Goal: Find specific page/section: Find specific page/section

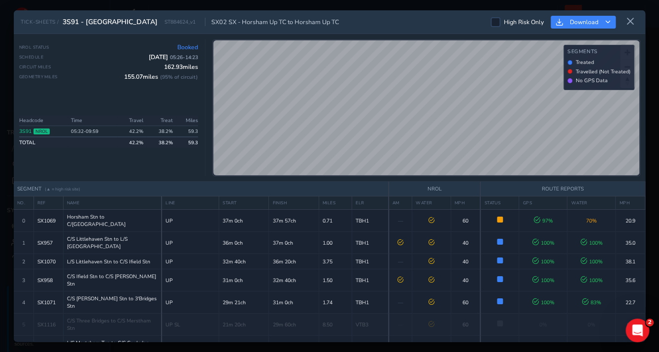
scroll to position [355, 0]
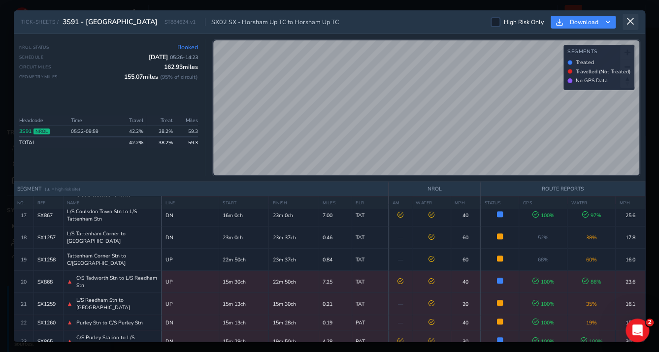
click at [631, 22] on icon at bounding box center [630, 21] width 9 height 9
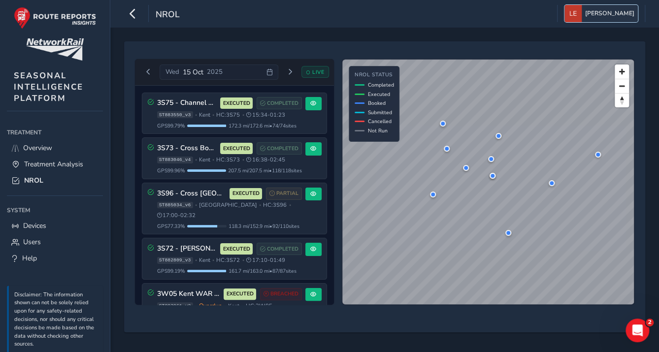
click at [628, 13] on span "[PERSON_NAME]" at bounding box center [609, 13] width 49 height 17
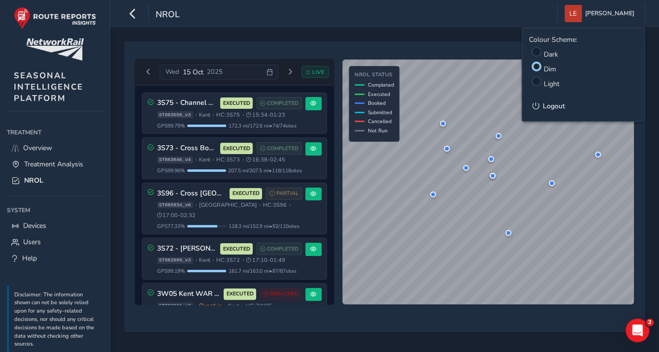
click at [555, 84] on label "Light" at bounding box center [552, 83] width 16 height 9
click at [537, 80] on input "Light" at bounding box center [537, 80] width 0 height 0
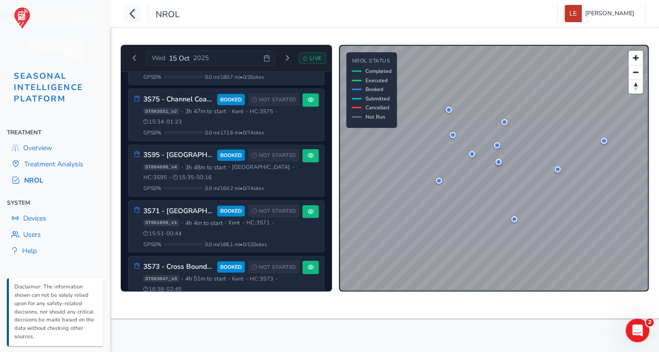
scroll to position [1104, 0]
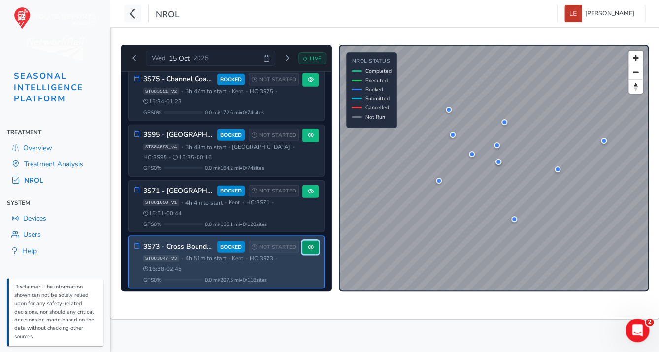
click at [302, 241] on button at bounding box center [310, 247] width 16 height 13
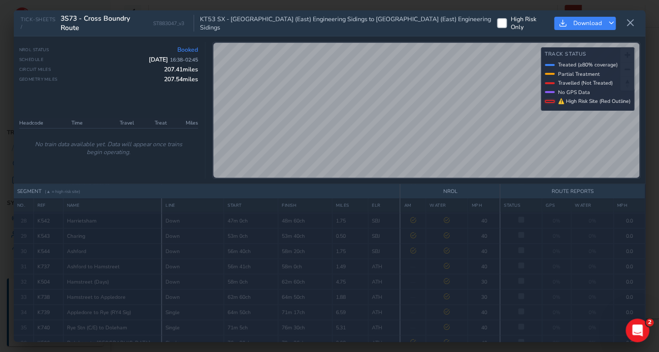
scroll to position [417, 0]
click at [445, 176] on div "© Mapbox © OpenStreetMap Improve this map © Maxar" at bounding box center [426, 110] width 427 height 136
click at [451, 176] on div "© Mapbox © OpenStreetMap Improve this map © Maxar Track Status Treated (≥80% co…" at bounding box center [426, 110] width 428 height 137
click at [406, 195] on div "TICK-SHEETS / 3S73 - Cross Boundry Route ST883047_v3 KT53 SX - [GEOGRAPHIC_DATA…" at bounding box center [329, 175] width 631 height 331
click at [463, 185] on div "TICK-SHEETS / 3S73 - Cross Boundry Route ST883047_v3 KT53 SX - [GEOGRAPHIC_DATA…" at bounding box center [329, 175] width 631 height 331
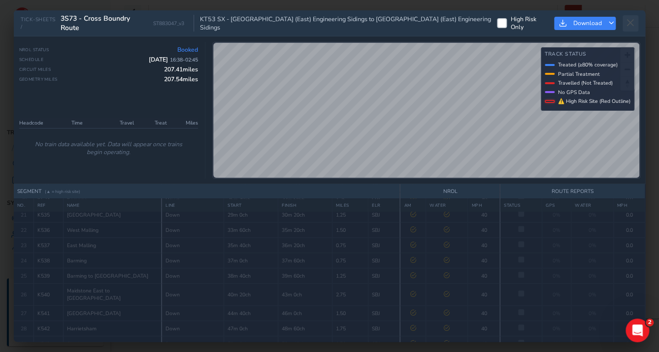
click at [628, 20] on icon at bounding box center [630, 23] width 9 height 9
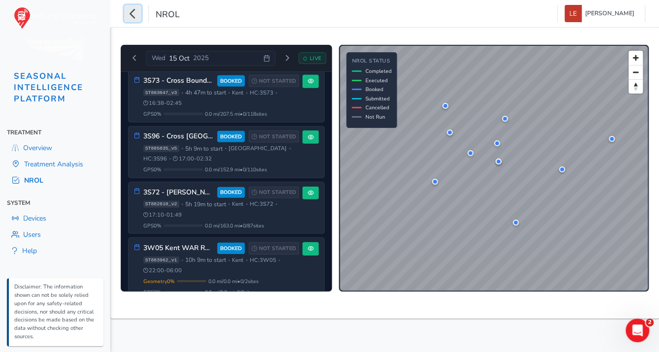
click at [132, 16] on icon "button" at bounding box center [133, 13] width 10 height 17
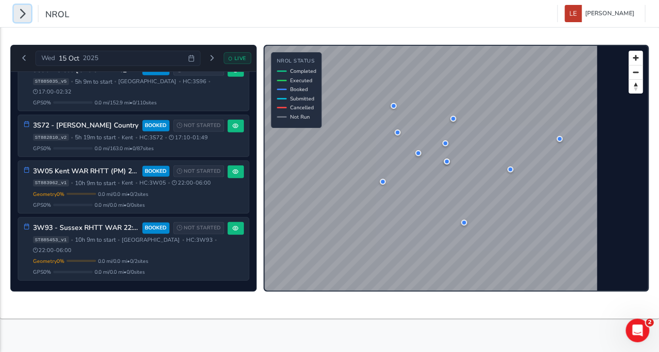
scroll to position [1171, 0]
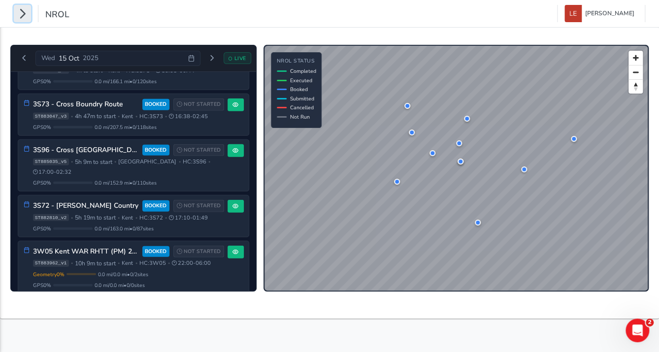
click at [22, 15] on icon "button" at bounding box center [22, 13] width 10 height 17
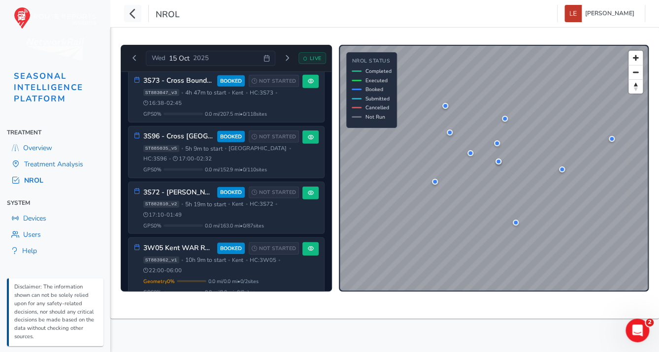
click at [35, 143] on span "Overview" at bounding box center [37, 147] width 29 height 9
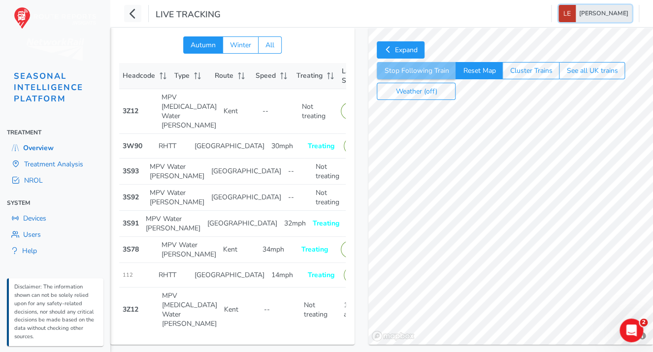
click at [627, 13] on span "[PERSON_NAME]" at bounding box center [603, 13] width 49 height 17
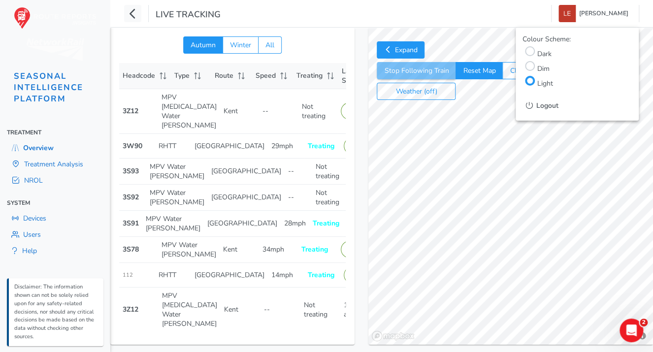
click at [540, 65] on label "Dim" at bounding box center [543, 68] width 12 height 9
click at [530, 65] on input "Dim" at bounding box center [530, 65] width 0 height 0
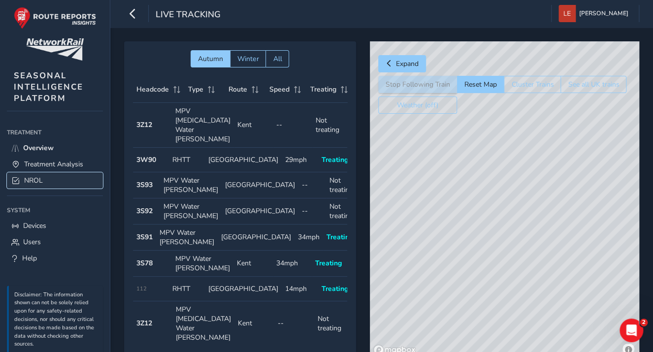
click at [34, 181] on span "NROL" at bounding box center [33, 180] width 19 height 9
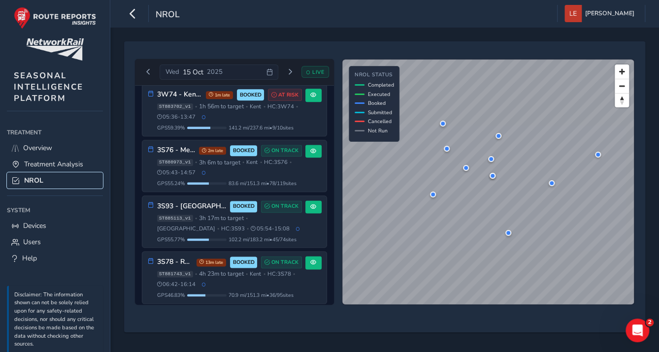
scroll to position [508, 0]
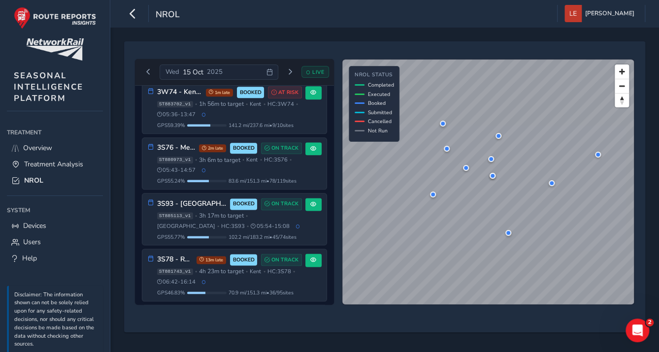
click at [173, 69] on span "Wed" at bounding box center [172, 71] width 14 height 9
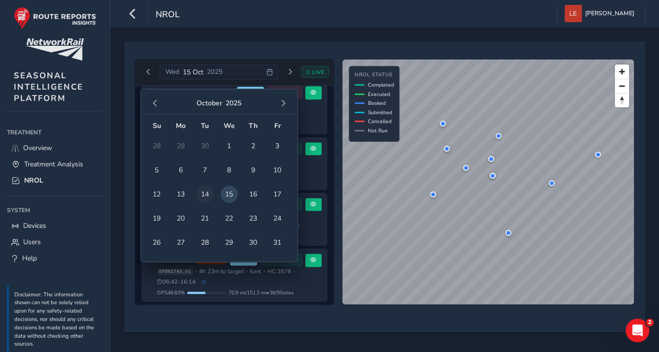
click at [204, 193] on span "14" at bounding box center [205, 194] width 17 height 17
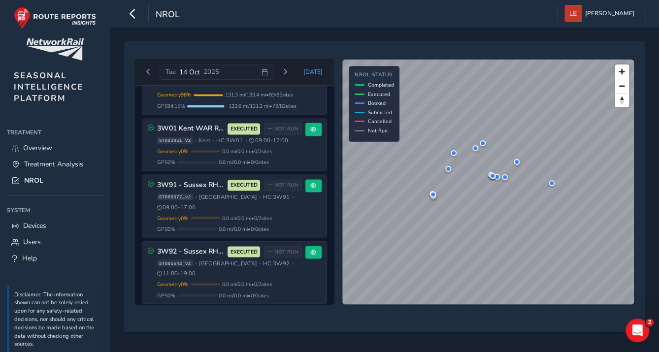
scroll to position [926, 0]
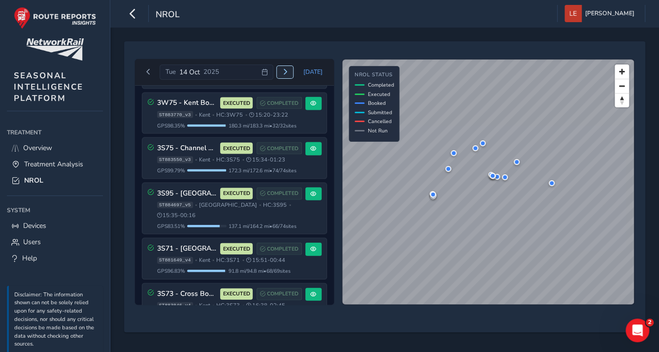
click at [287, 71] on span "Next day" at bounding box center [285, 72] width 6 height 6
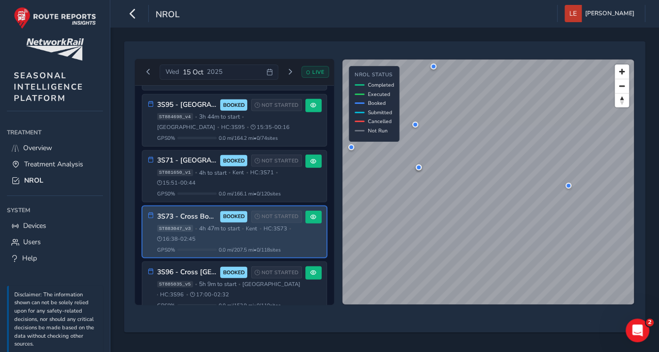
scroll to position [1166, 0]
click at [310, 214] on span at bounding box center [313, 217] width 6 height 6
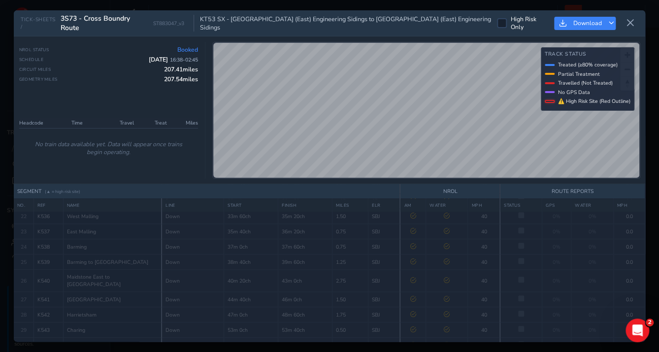
scroll to position [197, 0]
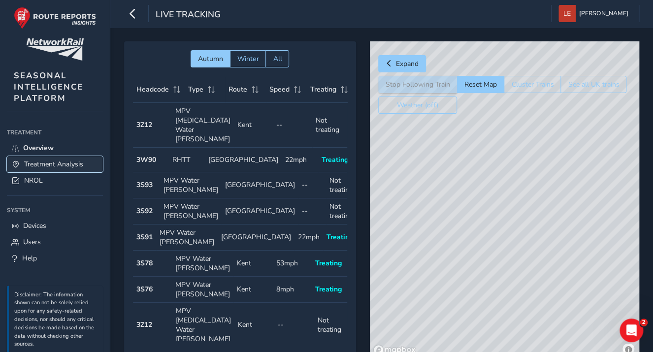
click at [33, 167] on span "Treatment Analysis" at bounding box center [53, 164] width 59 height 9
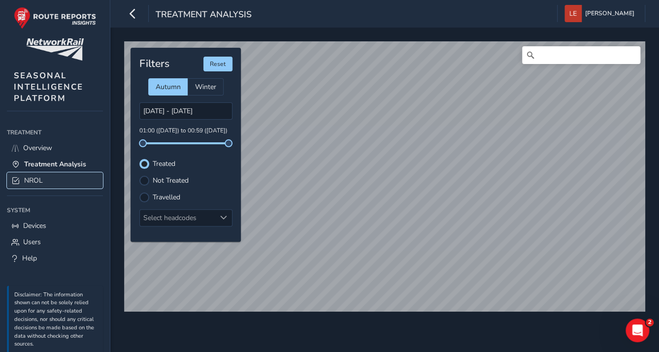
click at [35, 179] on span "NROL" at bounding box center [33, 180] width 19 height 9
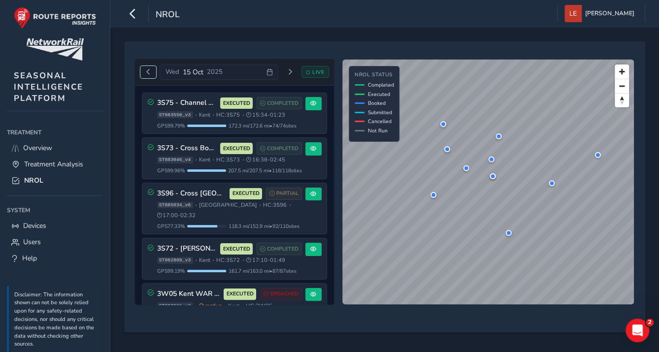
click at [151, 69] on button "Previous day" at bounding box center [148, 72] width 16 height 12
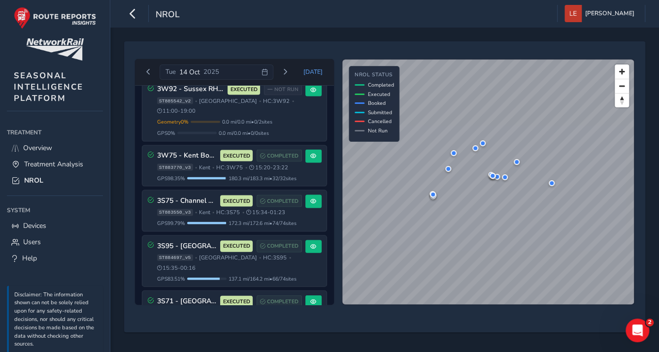
scroll to position [926, 0]
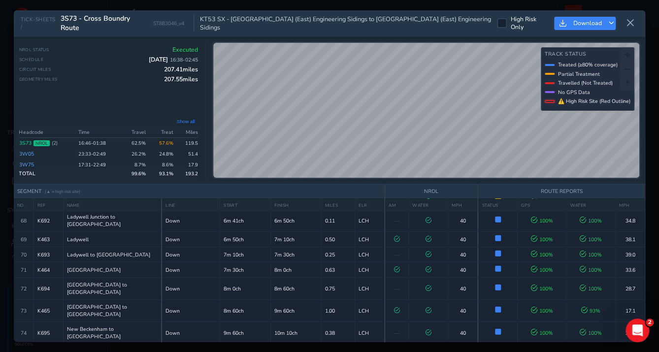
scroll to position [1182, 0]
